Goal: Task Accomplishment & Management: Complete application form

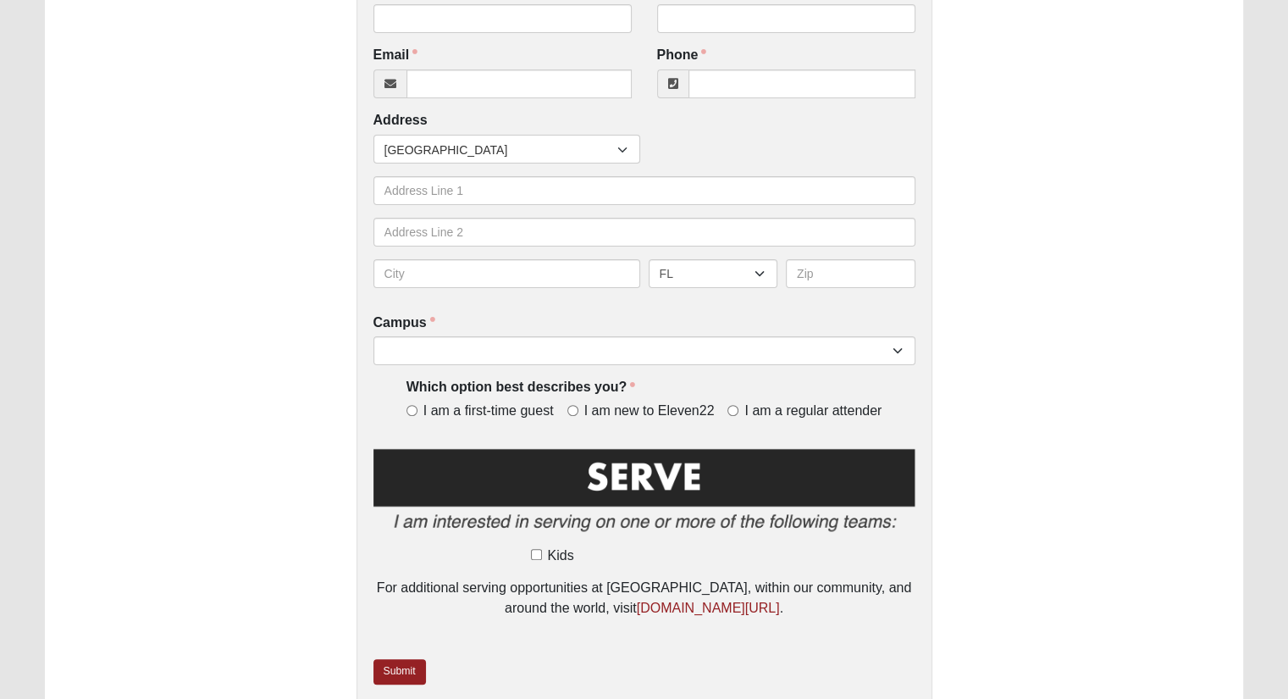
scroll to position [435, 0]
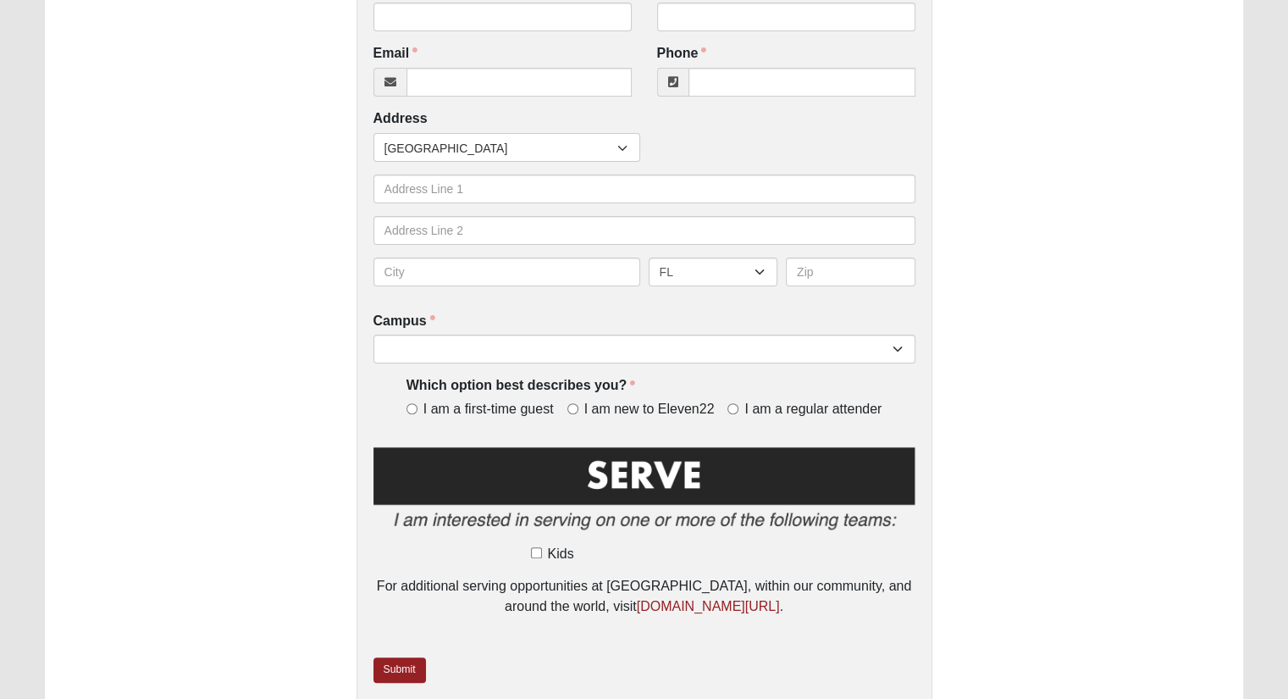
click at [729, 373] on div "Serve In Kids First Name First Name is required. Last Name Last Name is require…" at bounding box center [645, 182] width 576 height 1056
click at [730, 365] on div "Serve In Kids First Name First Name is required. Last Name Last Name is require…" at bounding box center [645, 182] width 576 height 1056
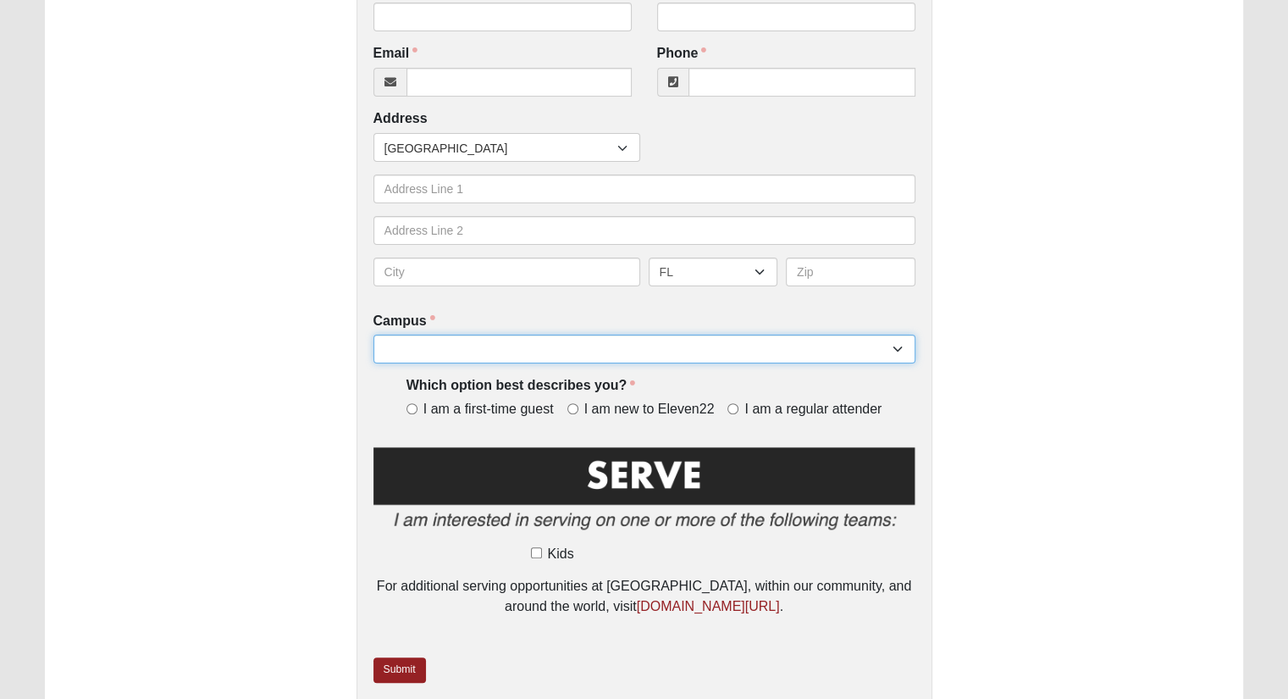
click at [743, 357] on select "Arlington Baymeadows Eleven22 Online Fleming Island Jesup Mandarin North Jax Or…" at bounding box center [645, 349] width 542 height 29
click at [740, 352] on select "Arlington Baymeadows Eleven22 Online Fleming Island Jesup Mandarin North Jax Or…" at bounding box center [645, 349] width 542 height 29
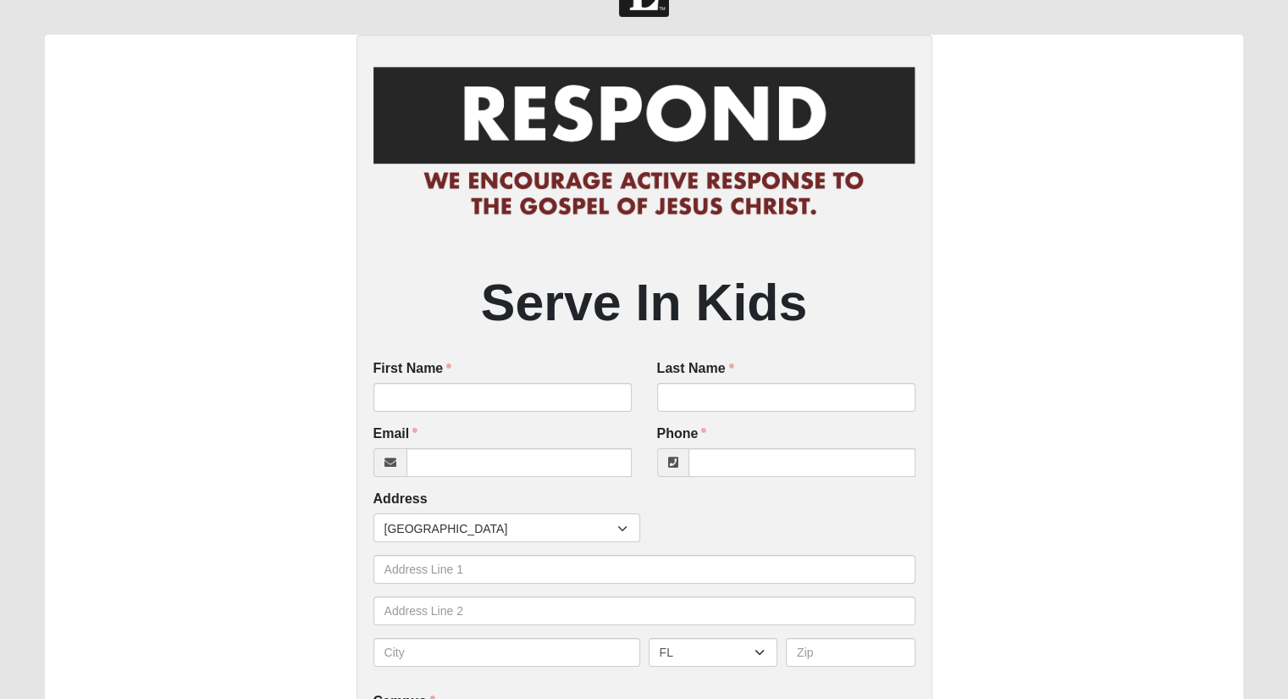
scroll to position [0, 0]
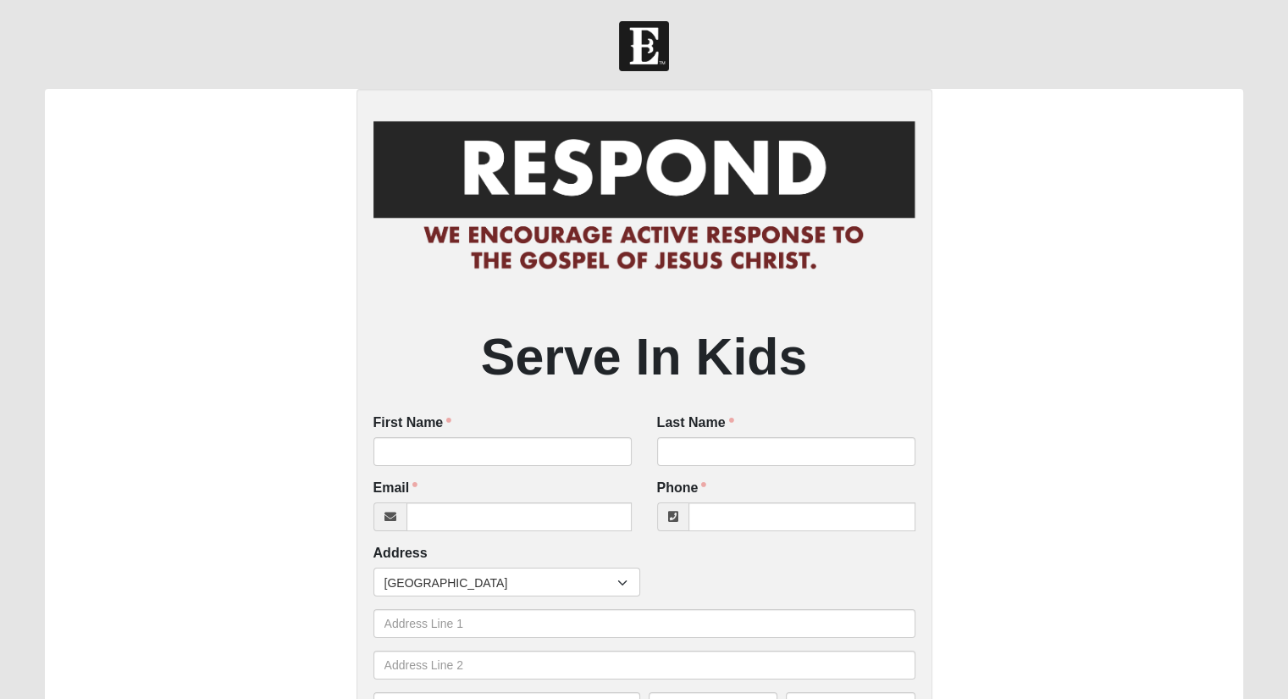
click at [1172, 153] on div "Serve In Kids First Name First Name is required. Last Name Last Name is require…" at bounding box center [644, 617] width 1199 height 1056
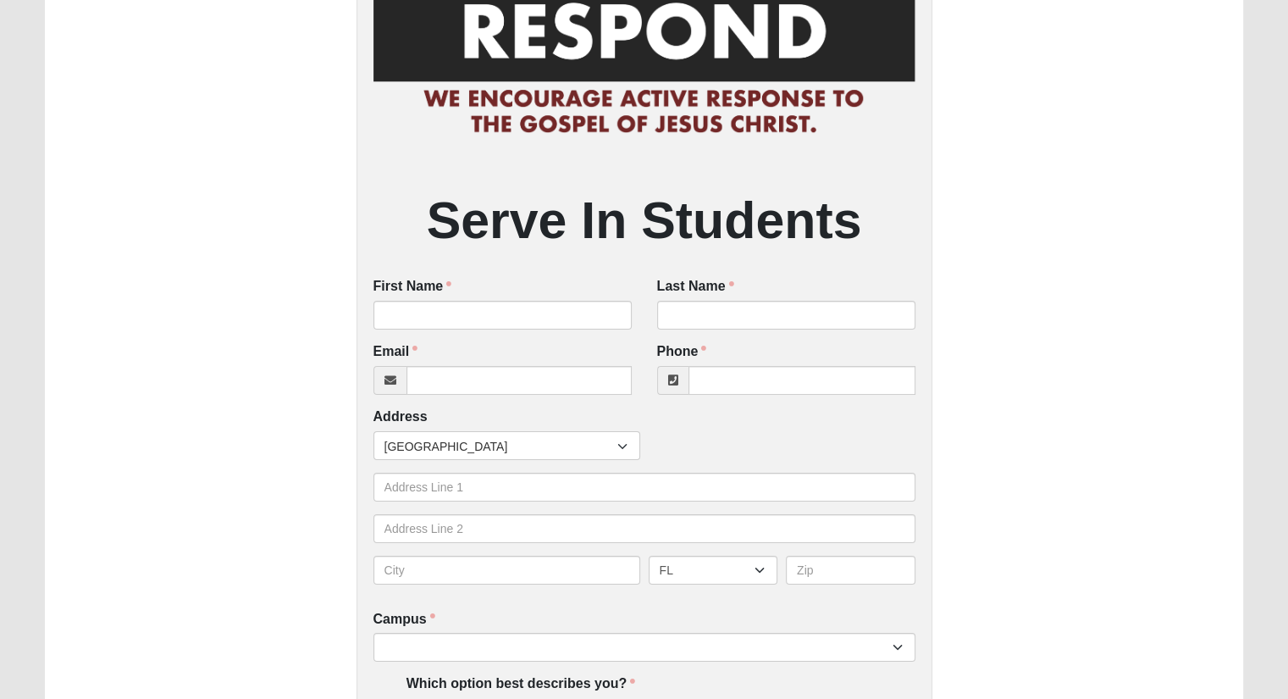
scroll to position [115, 0]
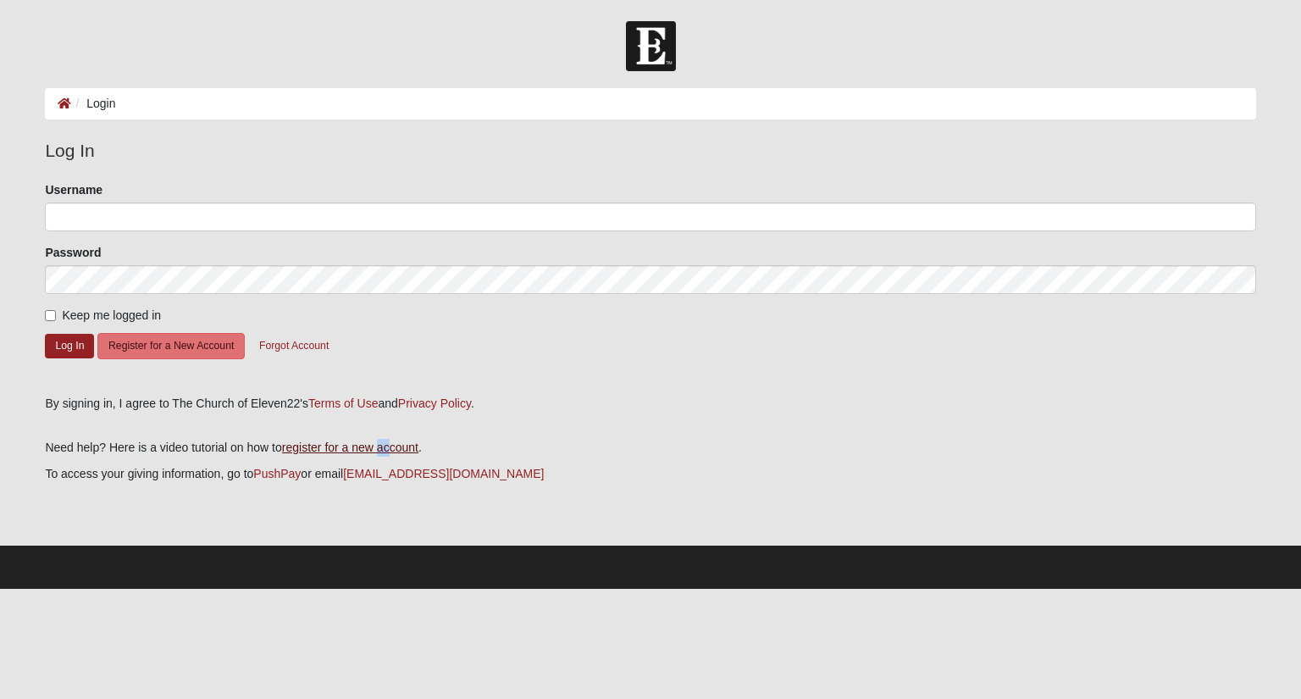
drag, startPoint x: 395, startPoint y: 438, endPoint x: 375, endPoint y: 452, distance: 24.2
click at [375, 452] on div "Need help? Here is a video tutorial on how to register for a new account . To a…" at bounding box center [650, 474] width 1211 height 123
click at [375, 452] on link "register for a new account" at bounding box center [350, 448] width 136 height 14
